Goal: Task Accomplishment & Management: Manage account settings

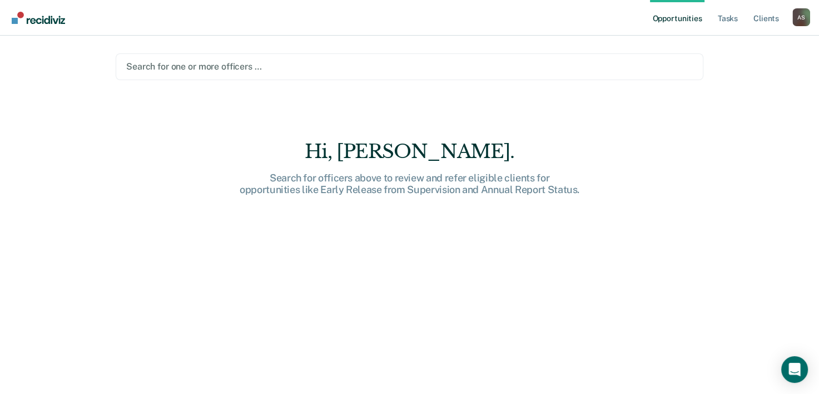
click at [741, 17] on ul "Opportunities Tasks Client s" at bounding box center [721, 18] width 142 height 36
click at [733, 19] on link "Tasks" at bounding box center [728, 18] width 24 height 36
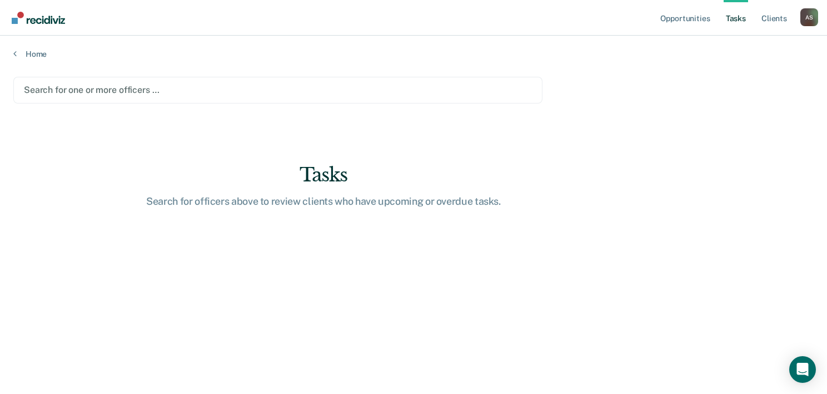
click at [171, 91] on div at bounding box center [278, 89] width 508 height 13
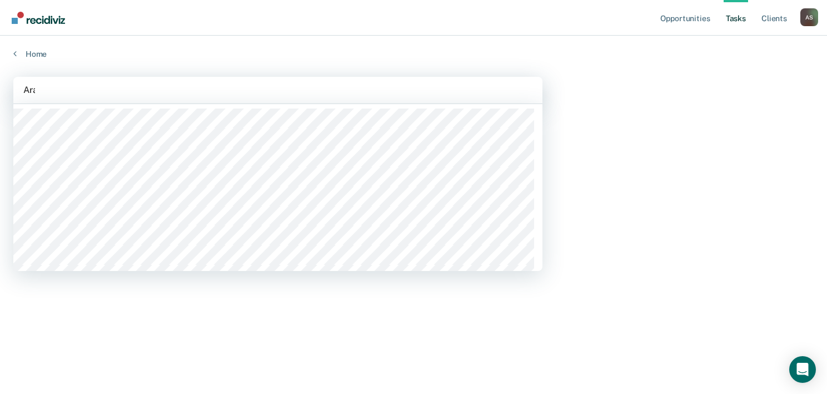
type input "Arace"
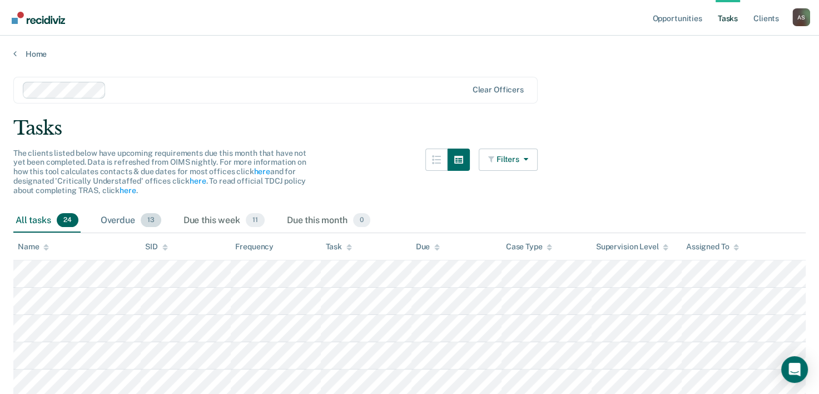
click at [132, 231] on div "All tasks 24 Overdue 13 Due this week 11 Due this month 0" at bounding box center [409, 221] width 792 height 25
click at [132, 218] on div "Overdue 13" at bounding box center [130, 221] width 65 height 24
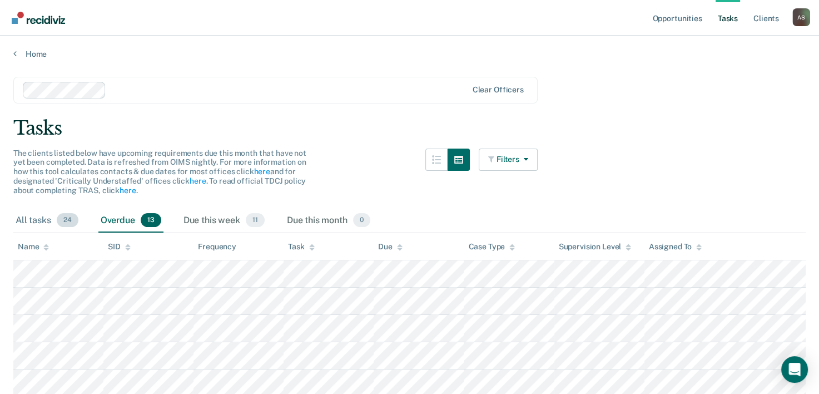
click at [55, 215] on div "All tasks 24" at bounding box center [46, 221] width 67 height 24
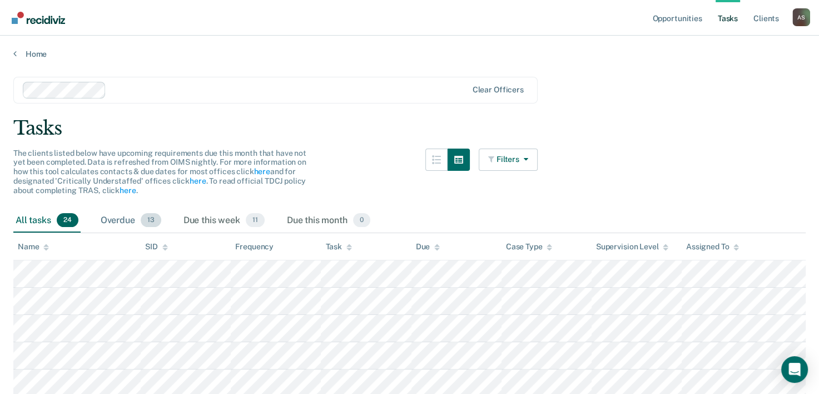
click at [120, 226] on div "Overdue 13" at bounding box center [130, 221] width 65 height 24
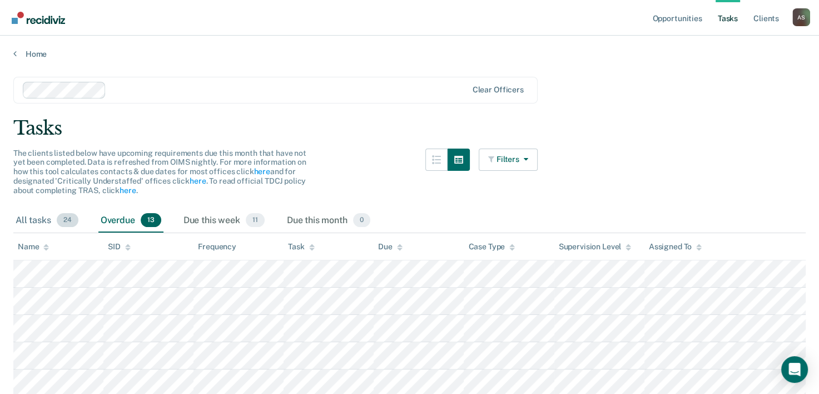
click at [51, 212] on div "All tasks 24" at bounding box center [46, 221] width 67 height 24
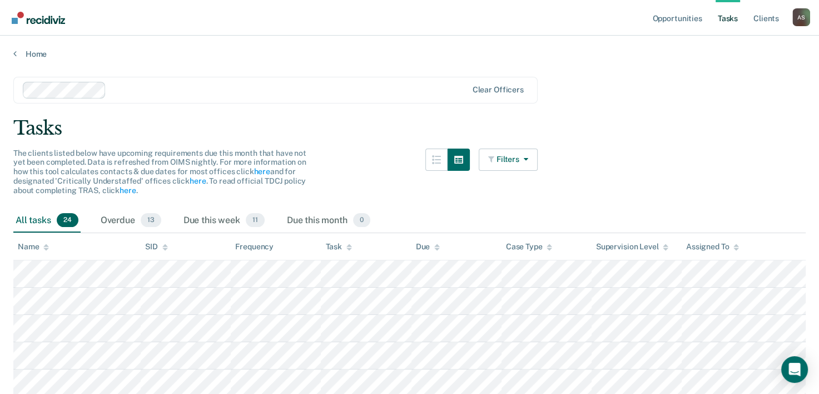
click at [48, 219] on div "All tasks 24" at bounding box center [46, 221] width 67 height 24
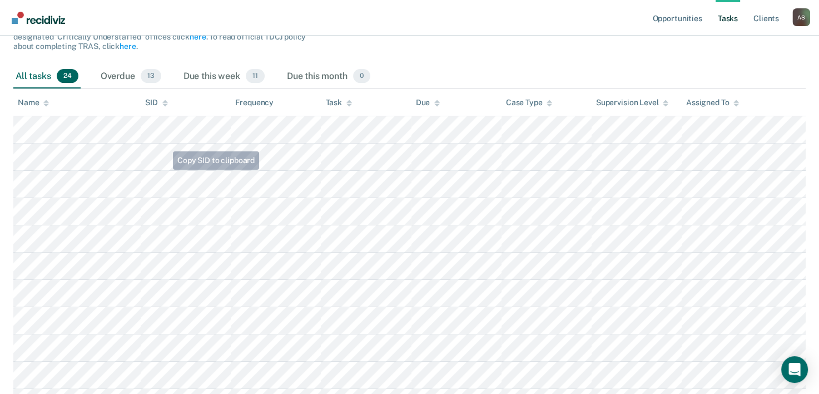
scroll to position [125, 0]
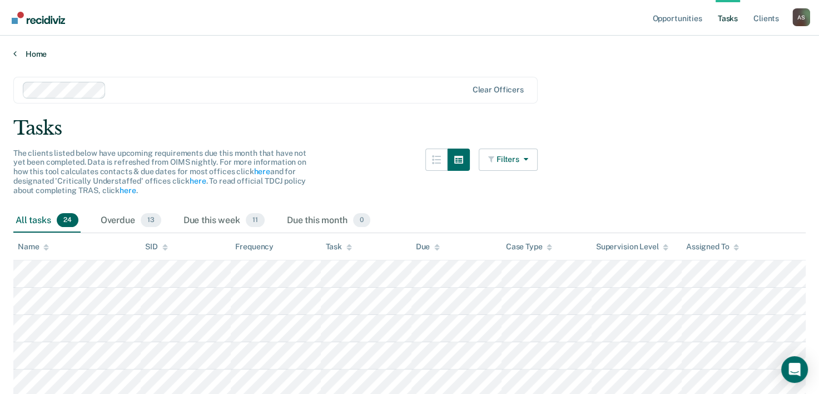
click at [19, 53] on link "Home" at bounding box center [409, 54] width 792 height 10
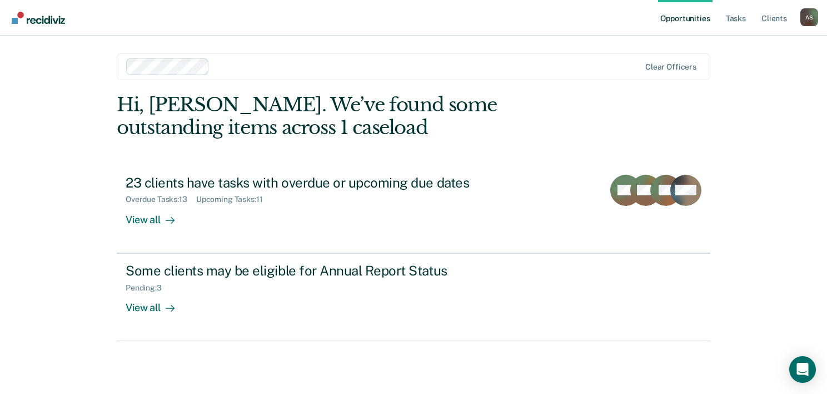
click at [671, 19] on link "Opportunities" at bounding box center [685, 18] width 54 height 36
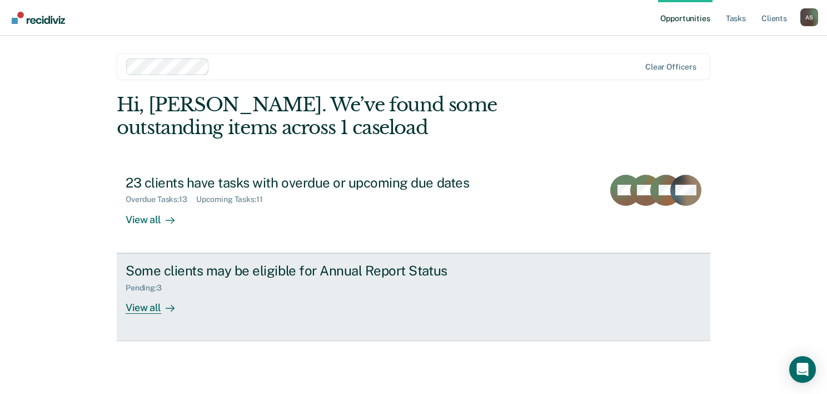
click at [167, 307] on icon at bounding box center [170, 308] width 9 height 9
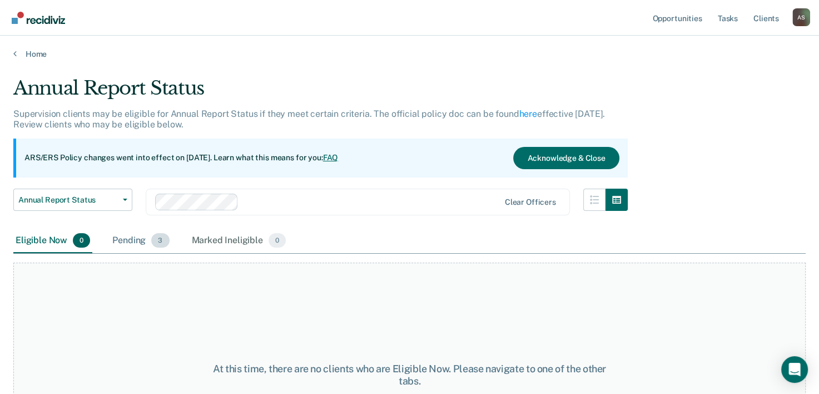
click at [150, 236] on div "Pending 3" at bounding box center [140, 241] width 61 height 24
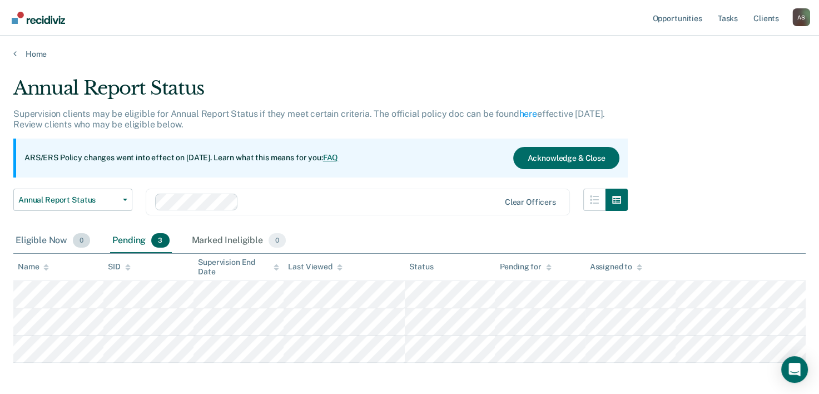
click at [43, 236] on div "Eligible Now 0" at bounding box center [52, 241] width 79 height 24
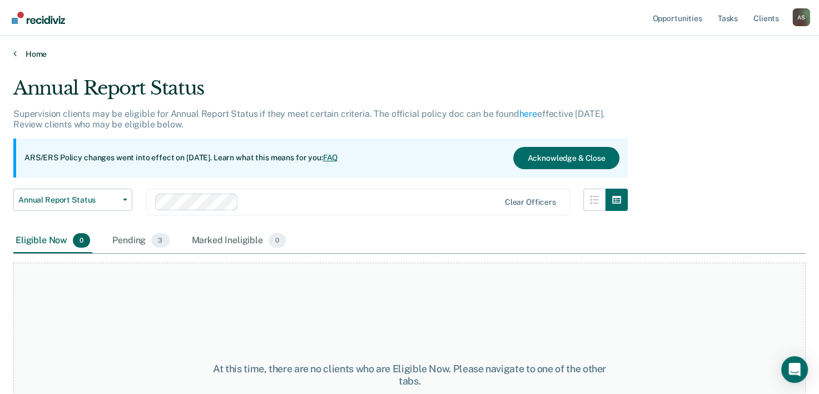
click at [38, 56] on link "Home" at bounding box center [409, 54] width 792 height 10
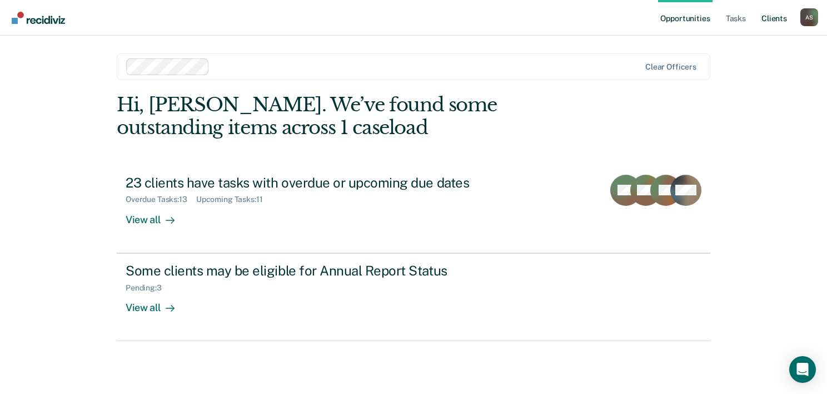
click at [770, 23] on link "Client s" at bounding box center [775, 18] width 30 height 36
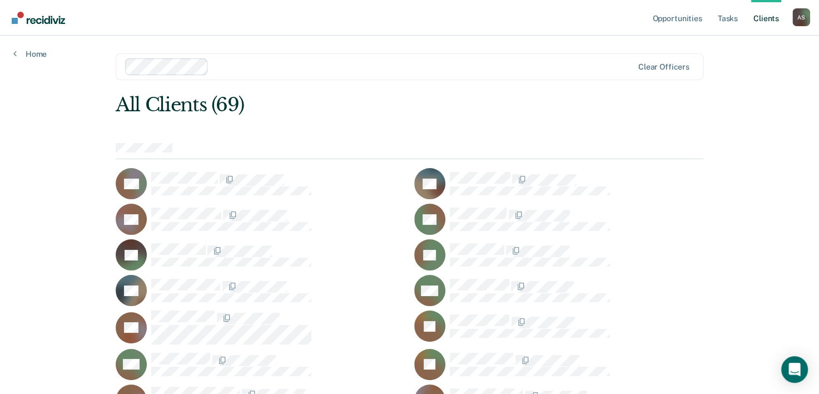
click at [26, 49] on link "Home" at bounding box center [29, 54] width 33 height 10
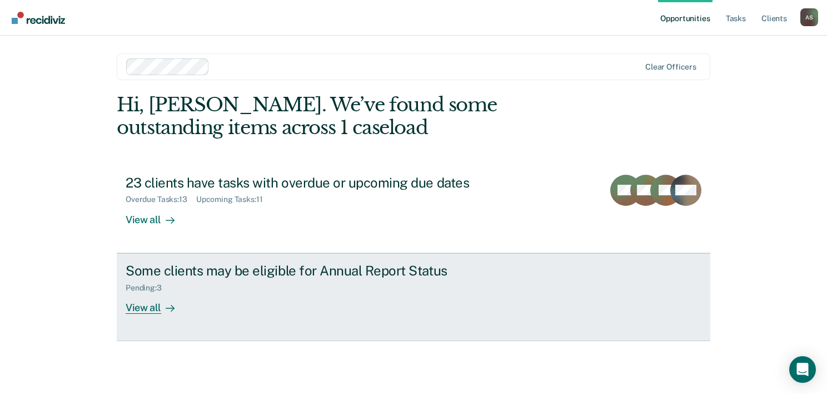
click at [201, 300] on div "Some clients may be eligible for Annual Report Status Pending : 3 View all" at bounding box center [334, 287] width 417 height 51
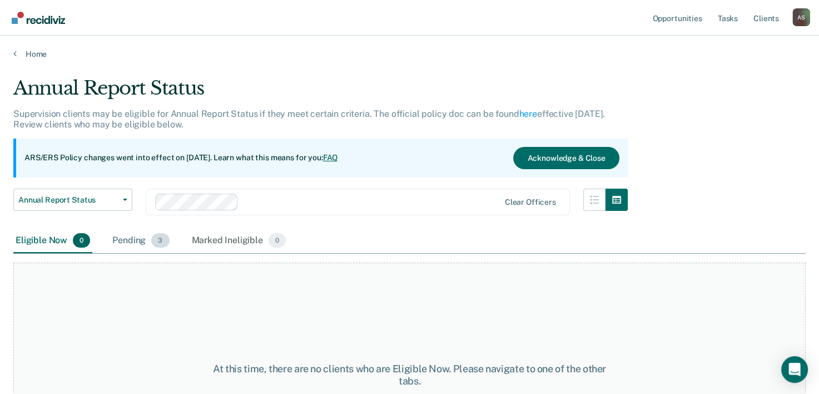
click at [153, 236] on span "3" at bounding box center [160, 240] width 18 height 14
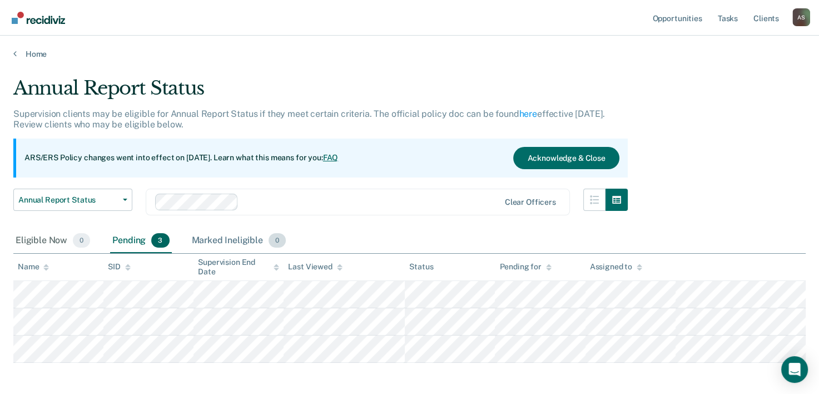
click at [219, 241] on div "Marked Ineligible 0" at bounding box center [239, 241] width 99 height 24
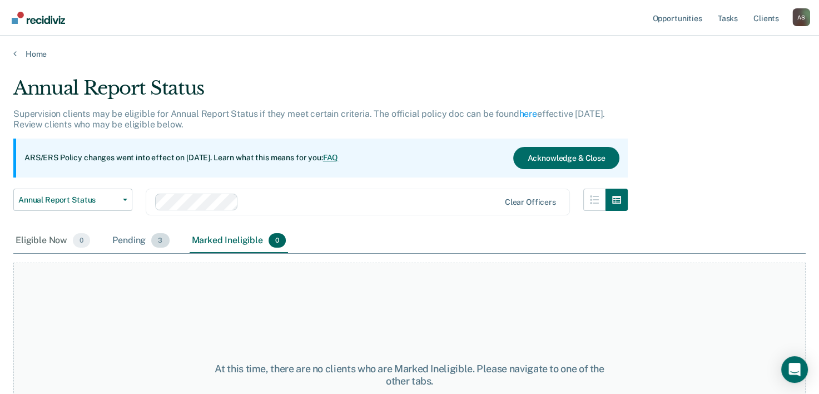
click at [157, 241] on span "3" at bounding box center [160, 240] width 18 height 14
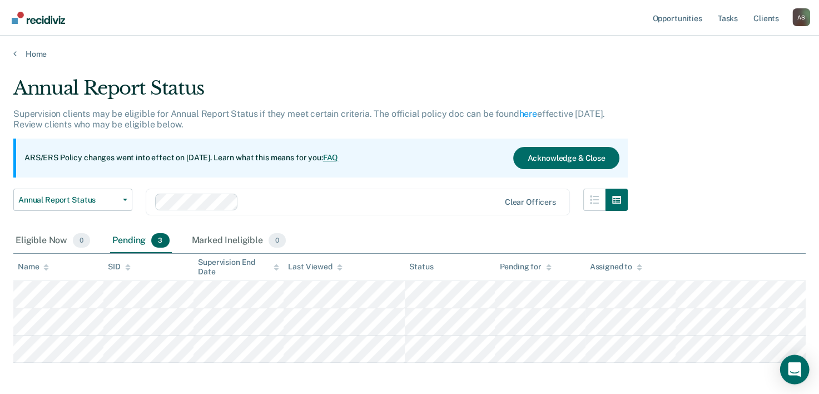
click at [802, 374] on div "Open Intercom Messenger" at bounding box center [794, 369] width 29 height 29
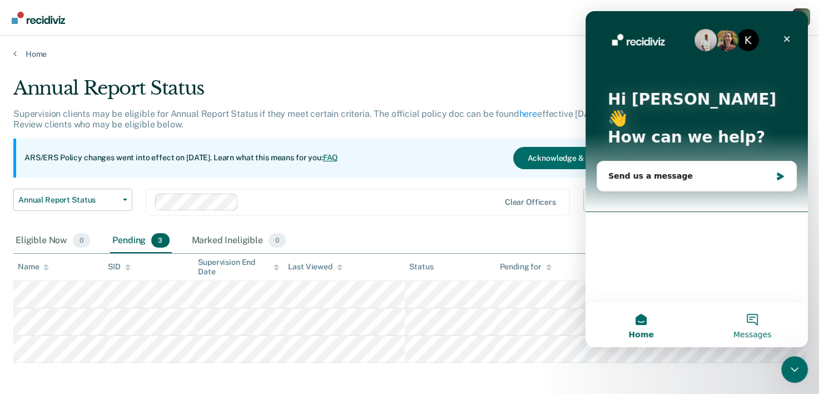
click at [756, 320] on button "Messages" at bounding box center [752, 325] width 111 height 44
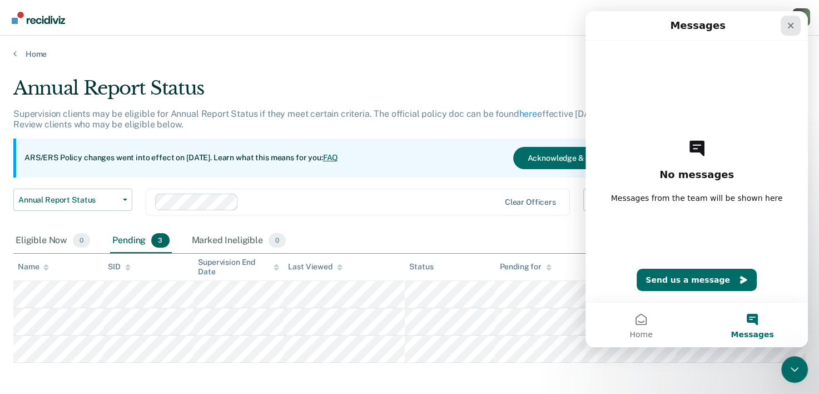
click at [789, 23] on icon "Close" at bounding box center [791, 26] width 6 height 6
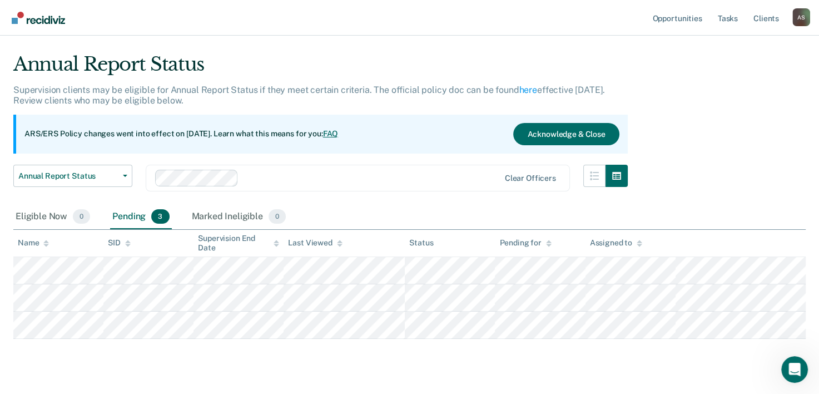
scroll to position [48, 0]
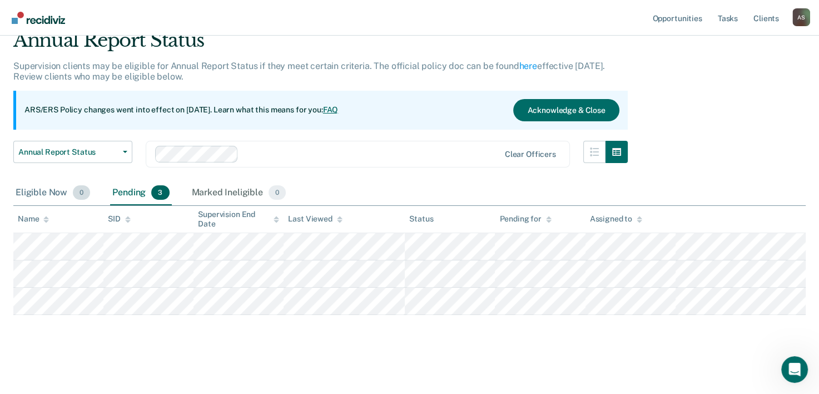
click at [39, 186] on div "Eligible Now 0" at bounding box center [52, 193] width 79 height 24
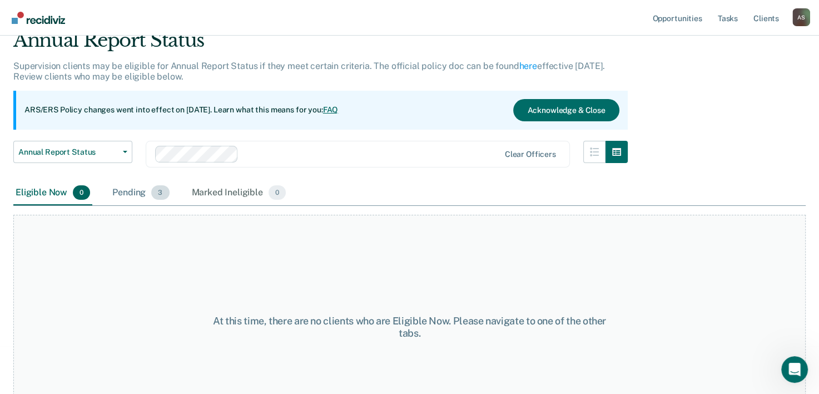
click at [149, 196] on div "Pending 3" at bounding box center [140, 193] width 61 height 24
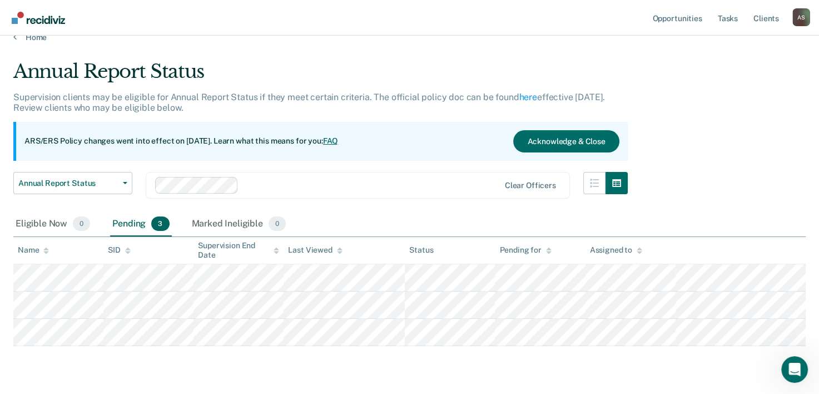
scroll to position [0, 0]
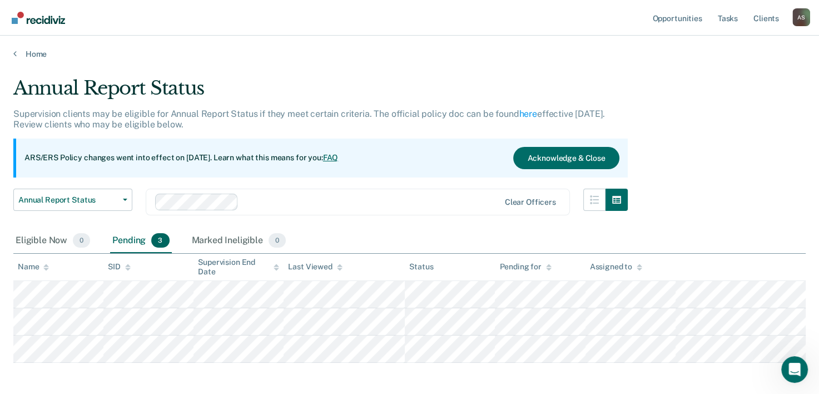
click at [401, 61] on main "Annual Report Status Supervision clients may be eligible for Annual Report Stat…" at bounding box center [409, 249] width 819 height 380
click at [721, 22] on link "Tasks" at bounding box center [728, 18] width 24 height 36
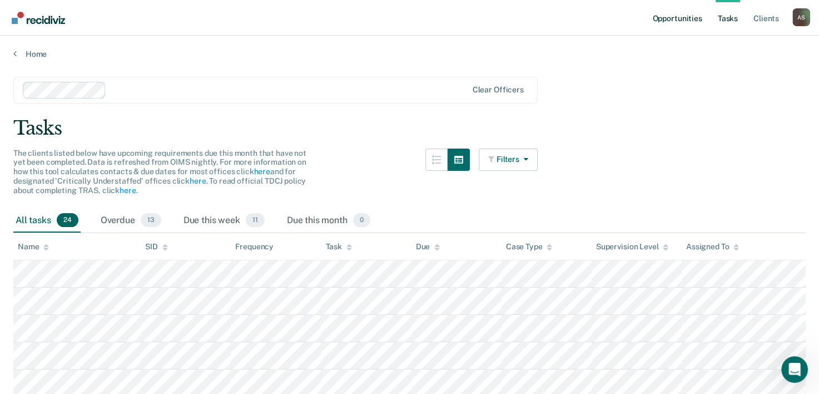
click at [696, 23] on link "Opportunities" at bounding box center [677, 18] width 54 height 36
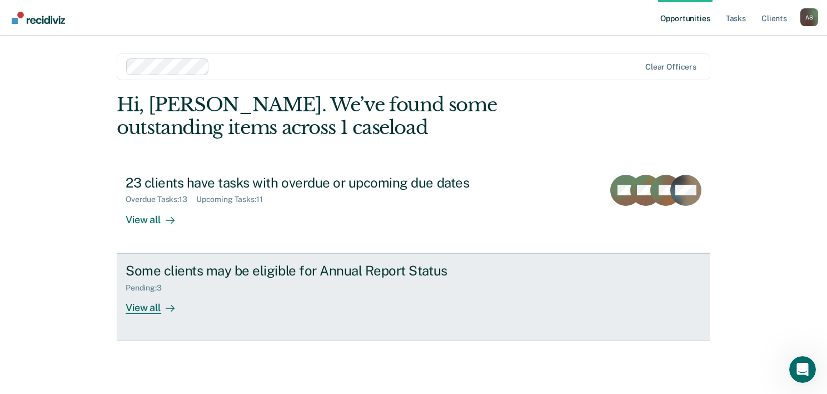
click at [301, 299] on div "Some clients may be eligible for Annual Report Status Pending : 3 View all" at bounding box center [334, 287] width 417 height 51
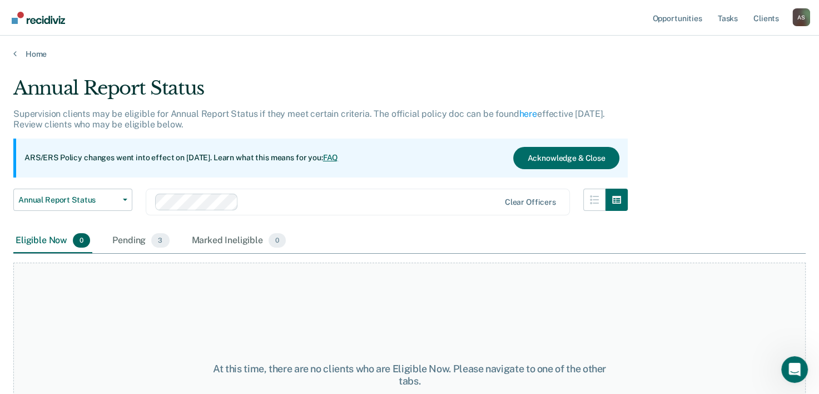
click at [62, 238] on div "Eligible Now 0" at bounding box center [52, 241] width 79 height 24
click at [688, 10] on link "Opportunities" at bounding box center [677, 18] width 54 height 36
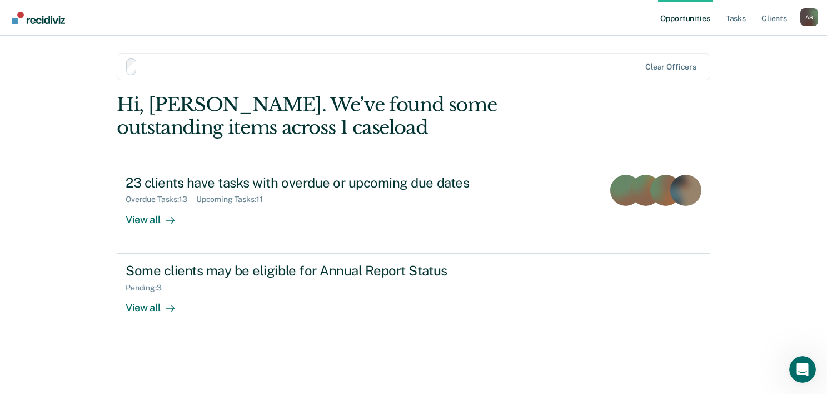
click at [687, 12] on link "Opportunities" at bounding box center [685, 18] width 54 height 36
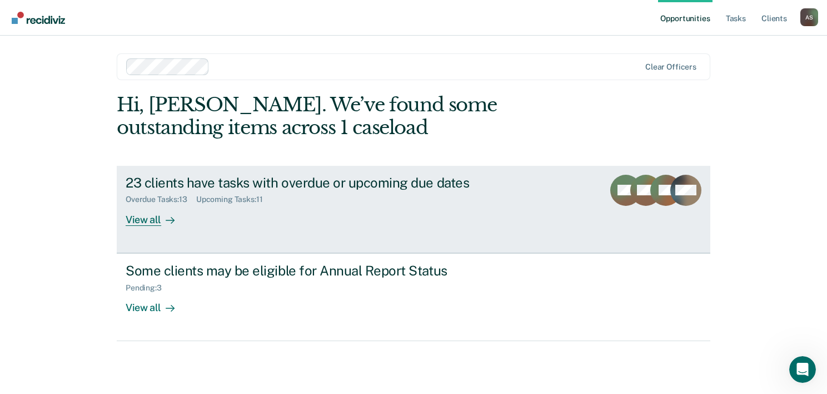
click at [265, 187] on div "23 clients have tasks with overdue or upcoming due dates" at bounding box center [321, 183] width 390 height 16
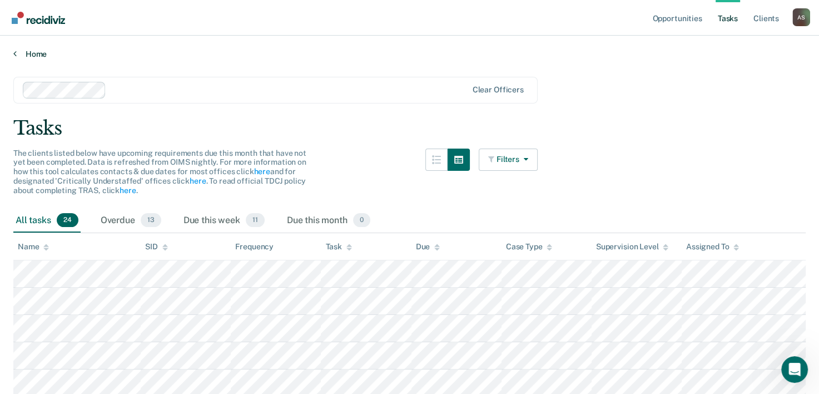
click at [27, 56] on link "Home" at bounding box center [409, 54] width 792 height 10
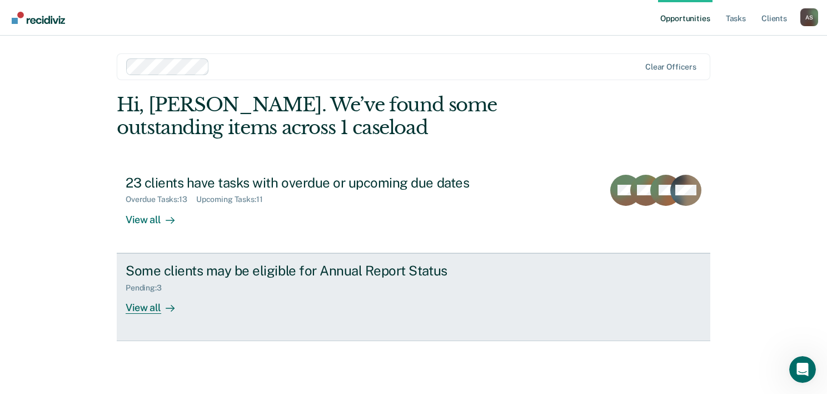
click at [173, 274] on div "Some clients may be eligible for Annual Report Status" at bounding box center [321, 270] width 390 height 16
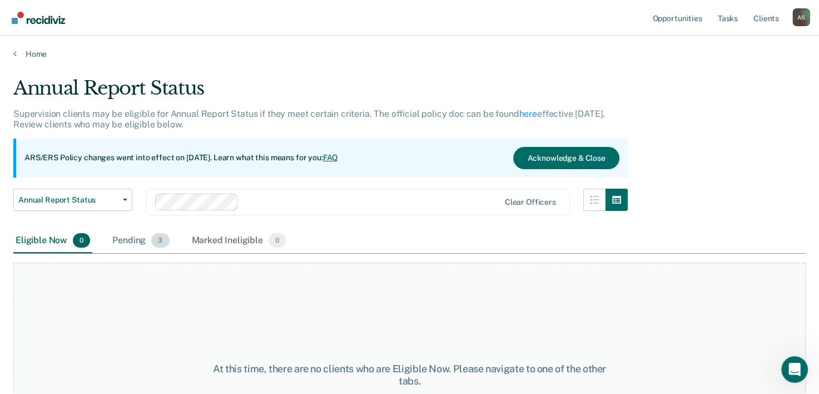
click at [138, 242] on div "Pending 3" at bounding box center [140, 241] width 61 height 24
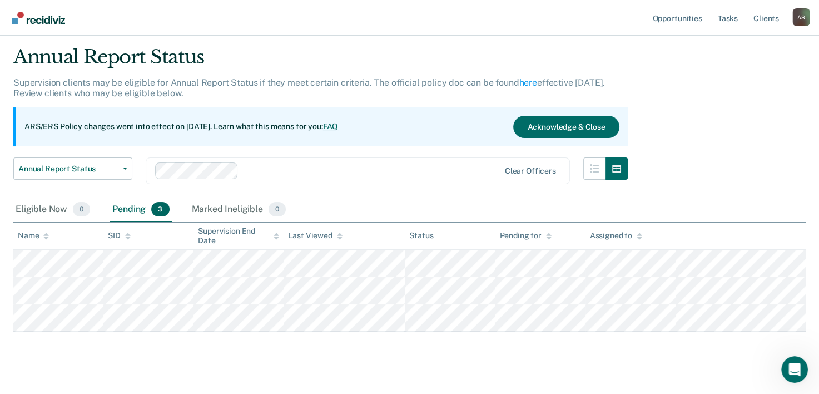
scroll to position [48, 0]
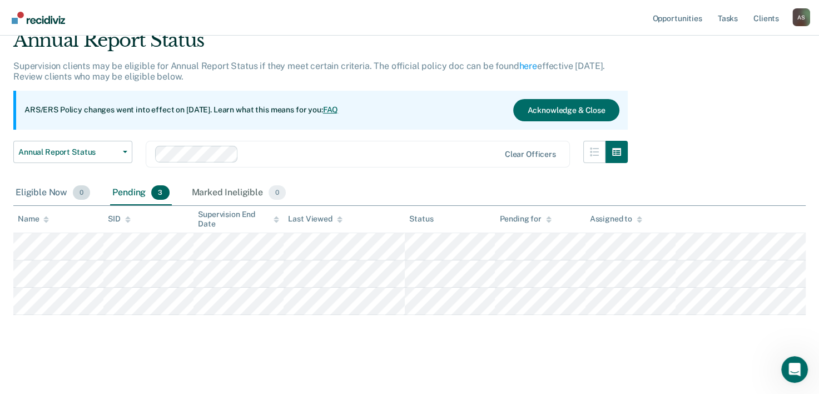
click at [62, 193] on div "Eligible Now 0" at bounding box center [52, 193] width 79 height 24
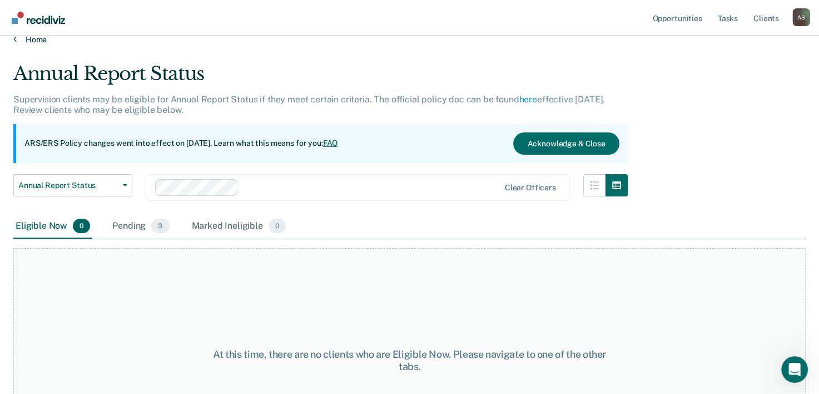
scroll to position [0, 0]
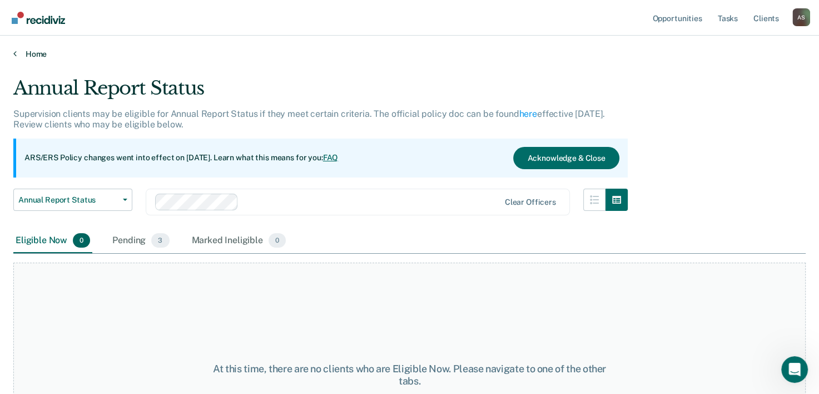
click at [21, 53] on link "Home" at bounding box center [409, 54] width 792 height 10
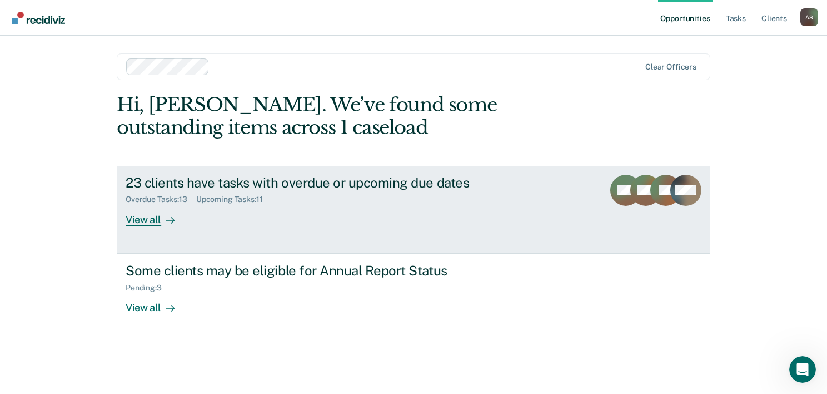
click at [161, 215] on div at bounding box center [167, 219] width 13 height 13
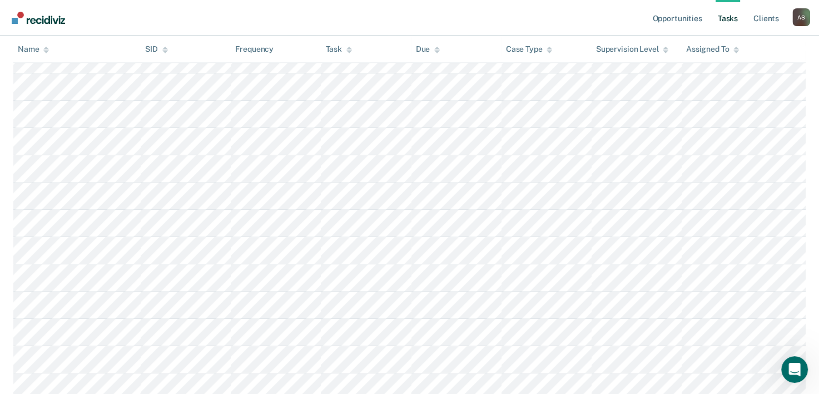
scroll to position [569, 0]
